Goal: Task Accomplishment & Management: Complete application form

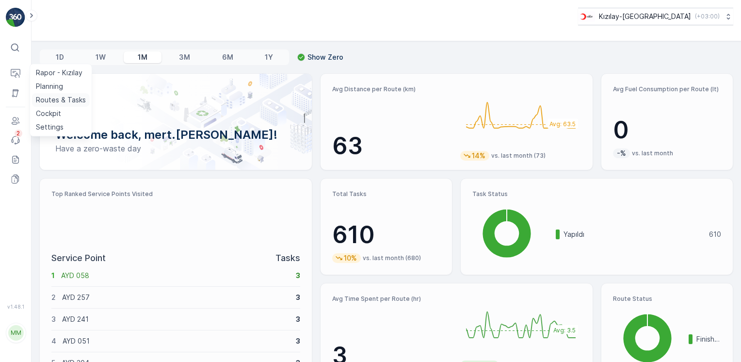
click at [59, 100] on p "Routes & Tasks" at bounding box center [61, 100] width 50 height 10
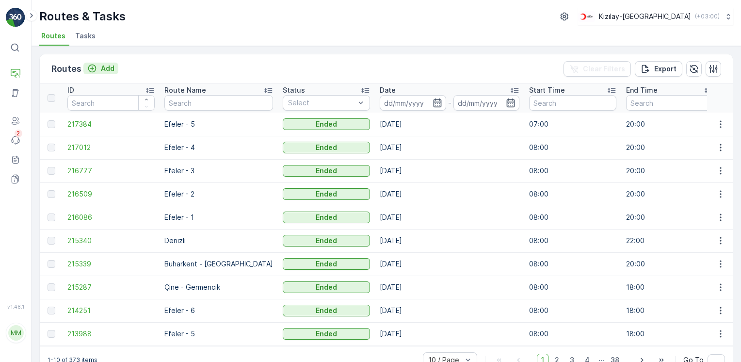
click at [105, 68] on p "Add" at bounding box center [108, 69] width 14 height 10
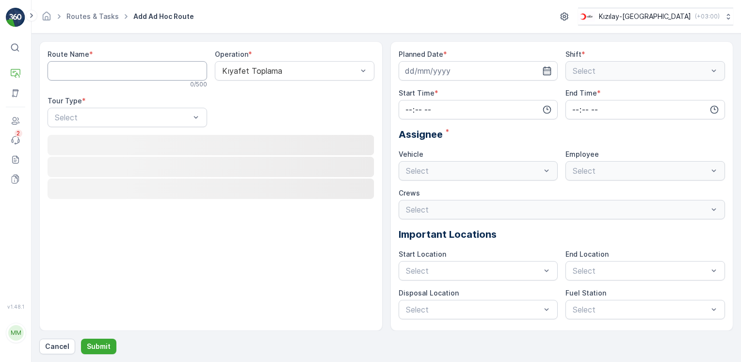
click at [114, 66] on Name "Route Name" at bounding box center [128, 70] width 160 height 19
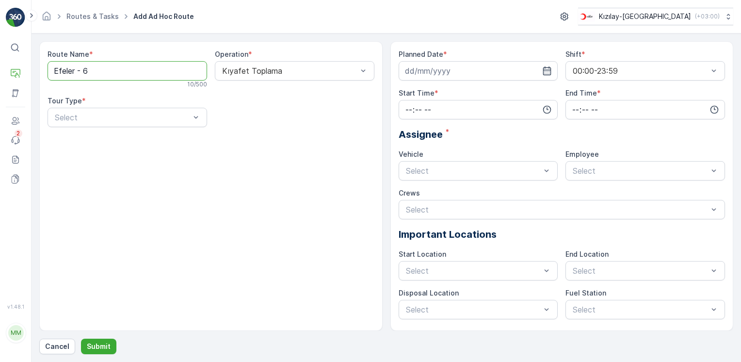
type Name "Efeler - 6"
click at [76, 137] on div "Static" at bounding box center [127, 141] width 148 height 9
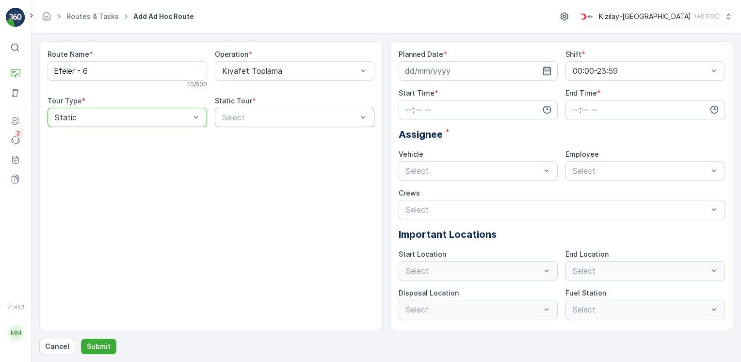
click at [279, 119] on div at bounding box center [289, 117] width 137 height 9
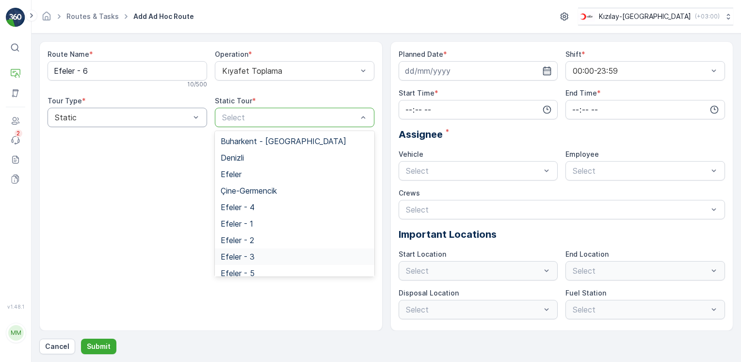
scroll to position [40, 0]
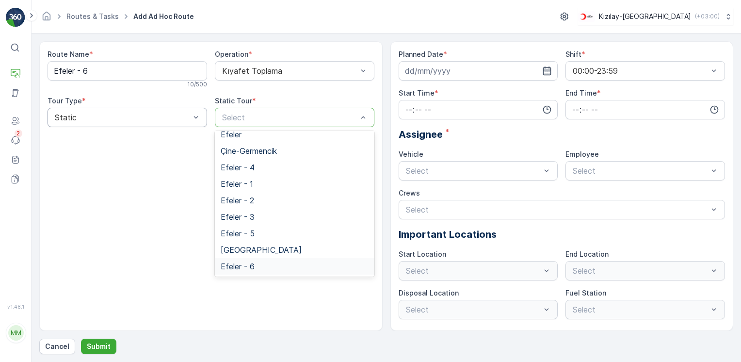
drag, startPoint x: 258, startPoint y: 266, endPoint x: 320, endPoint y: 252, distance: 63.7
click at [258, 267] on div "Efeler - 6" at bounding box center [295, 266] width 148 height 9
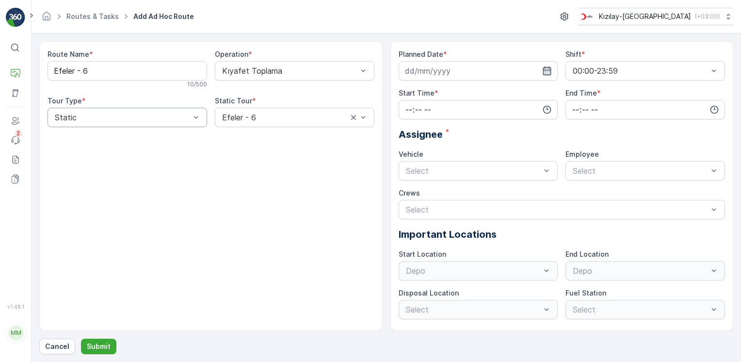
click at [547, 69] on icon "button" at bounding box center [547, 70] width 8 height 9
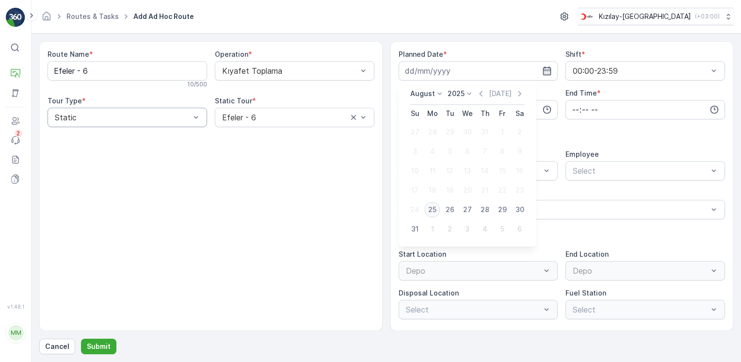
click at [439, 208] on div "25" at bounding box center [433, 210] width 16 height 16
type input "[DATE]"
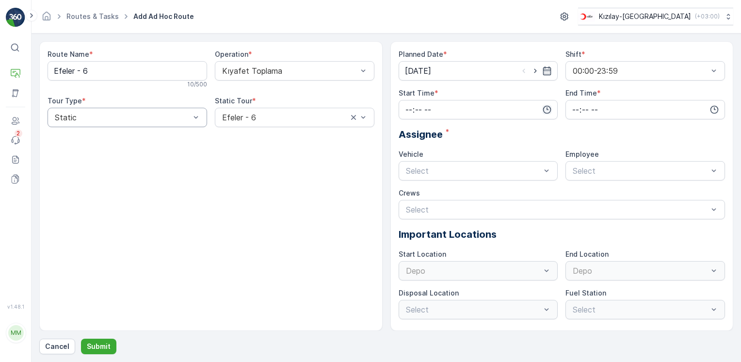
click at [547, 108] on icon "button" at bounding box center [547, 110] width 8 height 8
click at [409, 185] on span "08" at bounding box center [408, 186] width 9 height 10
type input "08:00"
click at [714, 104] on input "time" at bounding box center [645, 109] width 160 height 19
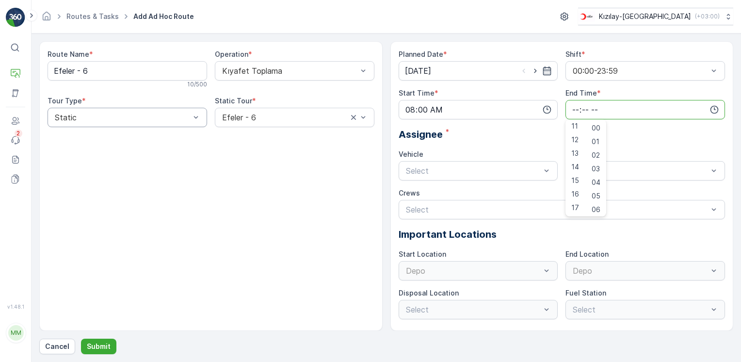
scroll to position [208, 0]
click at [574, 168] on div "18" at bounding box center [575, 164] width 16 height 14
type input "18:00"
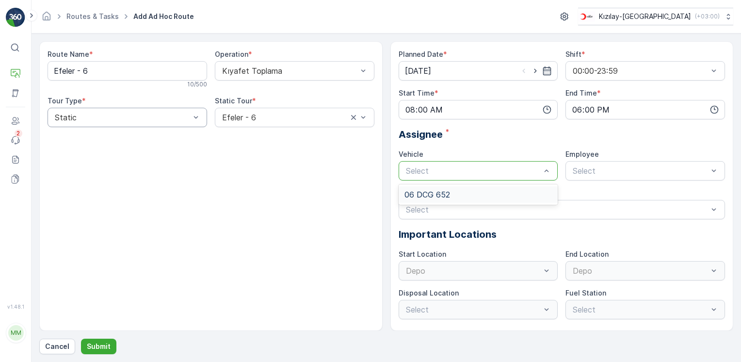
click at [476, 193] on div "06 DCG 652" at bounding box center [478, 194] width 148 height 9
click at [603, 195] on span "06CTG514" at bounding box center [590, 194] width 39 height 9
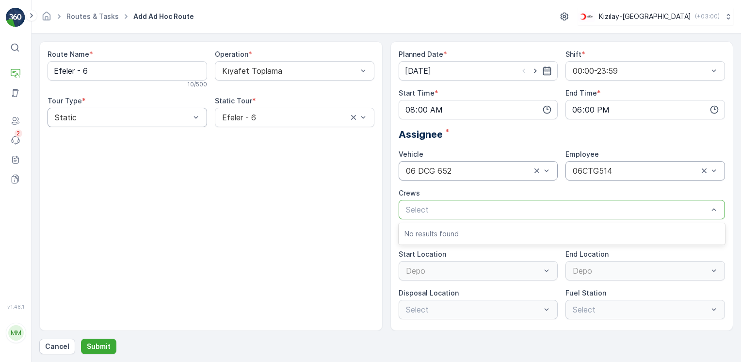
drag, startPoint x: 321, startPoint y: 235, endPoint x: 442, endPoint y: 256, distance: 123.6
click at [321, 236] on div "Route Name * Efeler - 6 10 / 500 Operation * Kıyafet Toplama Tour Type * Static…" at bounding box center [210, 185] width 343 height 289
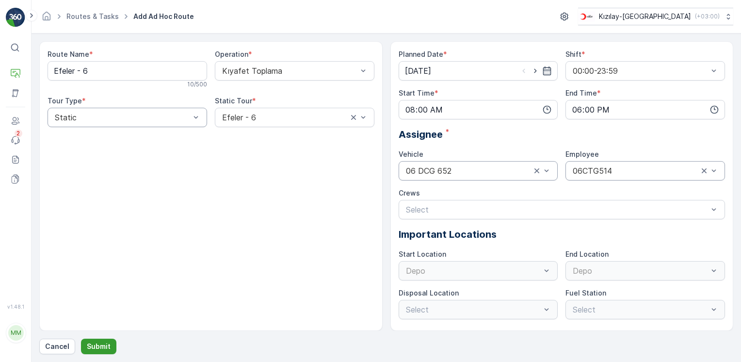
click at [107, 342] on p "Submit" at bounding box center [99, 346] width 24 height 10
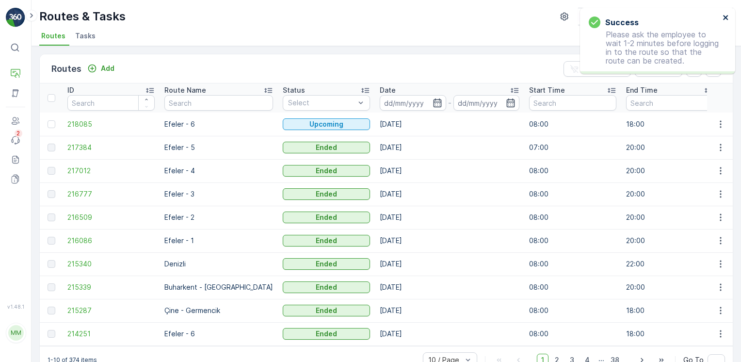
click at [724, 22] on button "close" at bounding box center [725, 18] width 7 height 9
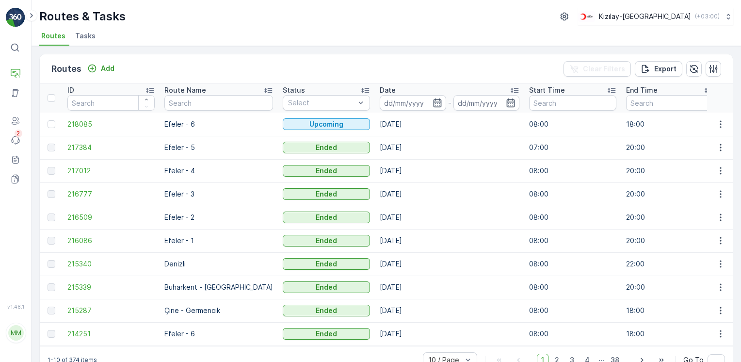
click at [24, 15] on img at bounding box center [15, 17] width 19 height 19
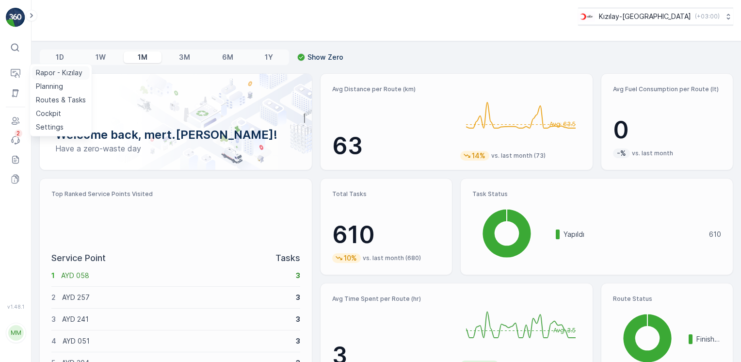
click at [74, 73] on p "Rapor - Kızılay" at bounding box center [59, 73] width 47 height 10
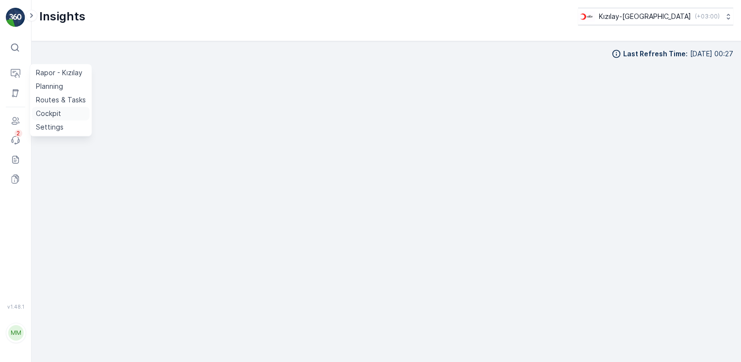
drag, startPoint x: 65, startPoint y: 101, endPoint x: 81, endPoint y: 106, distance: 16.7
click at [65, 101] on p "Routes & Tasks" at bounding box center [61, 100] width 50 height 10
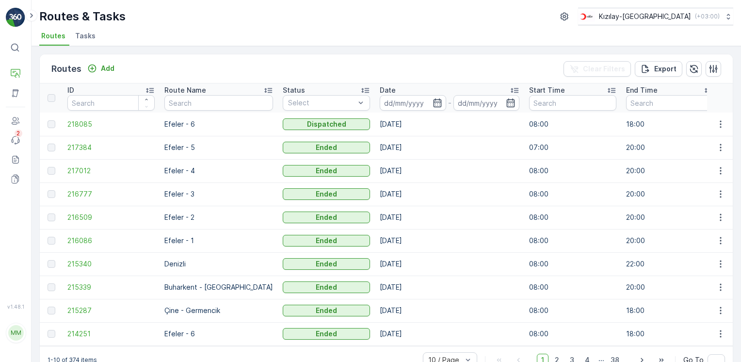
click at [719, 115] on td at bounding box center [720, 123] width 26 height 23
click at [723, 127] on button "button" at bounding box center [720, 124] width 17 height 12
click at [709, 154] on span "View Route Tracking" at bounding box center [703, 151] width 67 height 10
